Goal: Information Seeking & Learning: Find specific fact

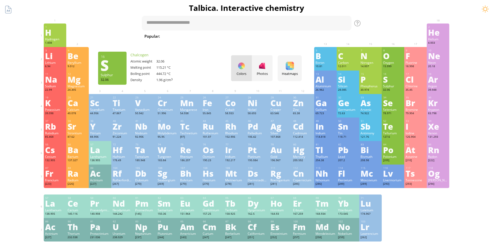
click at [391, 80] on div "S" at bounding box center [393, 79] width 20 height 8
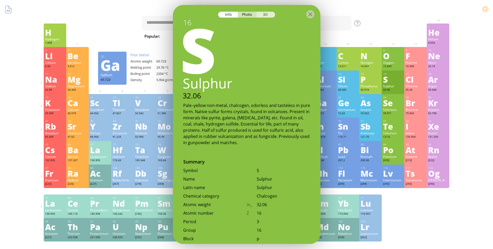
click at [265, 13] on div "3D" at bounding box center [265, 15] width 19 height 6
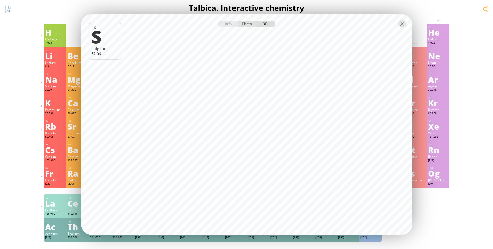
click at [249, 24] on div "Photo" at bounding box center [247, 24] width 19 height 6
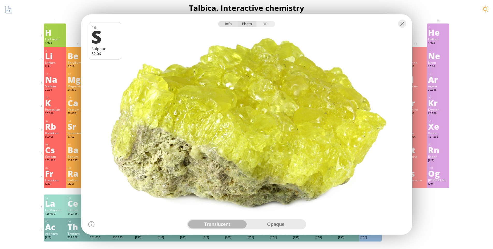
click at [228, 24] on div "Info" at bounding box center [228, 24] width 20 height 6
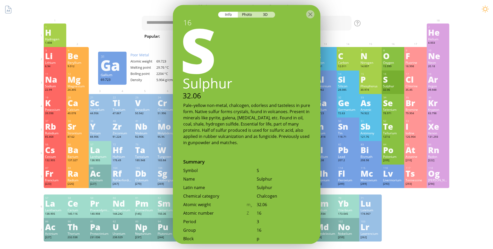
click at [381, 20] on div "Summary Molecular formula Molecular weight Exact mass Monoisotopic mass Classif…" at bounding box center [246, 219] width 419 height 439
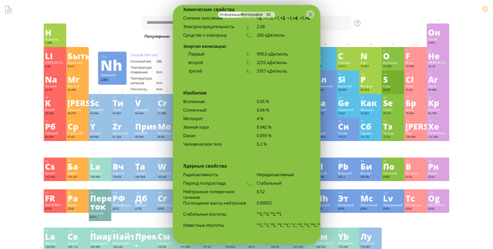
scroll to position [1037, 0]
click at [422, 233] on div "1 H Водород 1.008 −1, +1 −1, +1 -259.14 °C -252.87 °C 0.0899 g/l 1s 1 2 Он Гели…" at bounding box center [247, 162] width 406 height 276
click at [313, 13] on div at bounding box center [310, 14] width 8 height 8
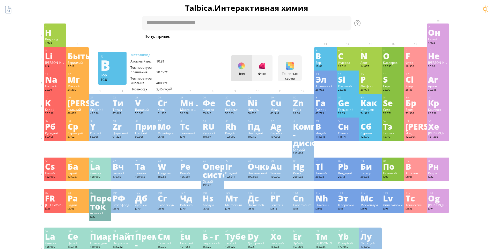
click at [391, 13] on div "Summary Molecular formula Molecular weight Exact mass Monoisotopic mass Classif…" at bounding box center [246, 248] width 419 height 497
